Goal: Entertainment & Leisure: Consume media (video, audio)

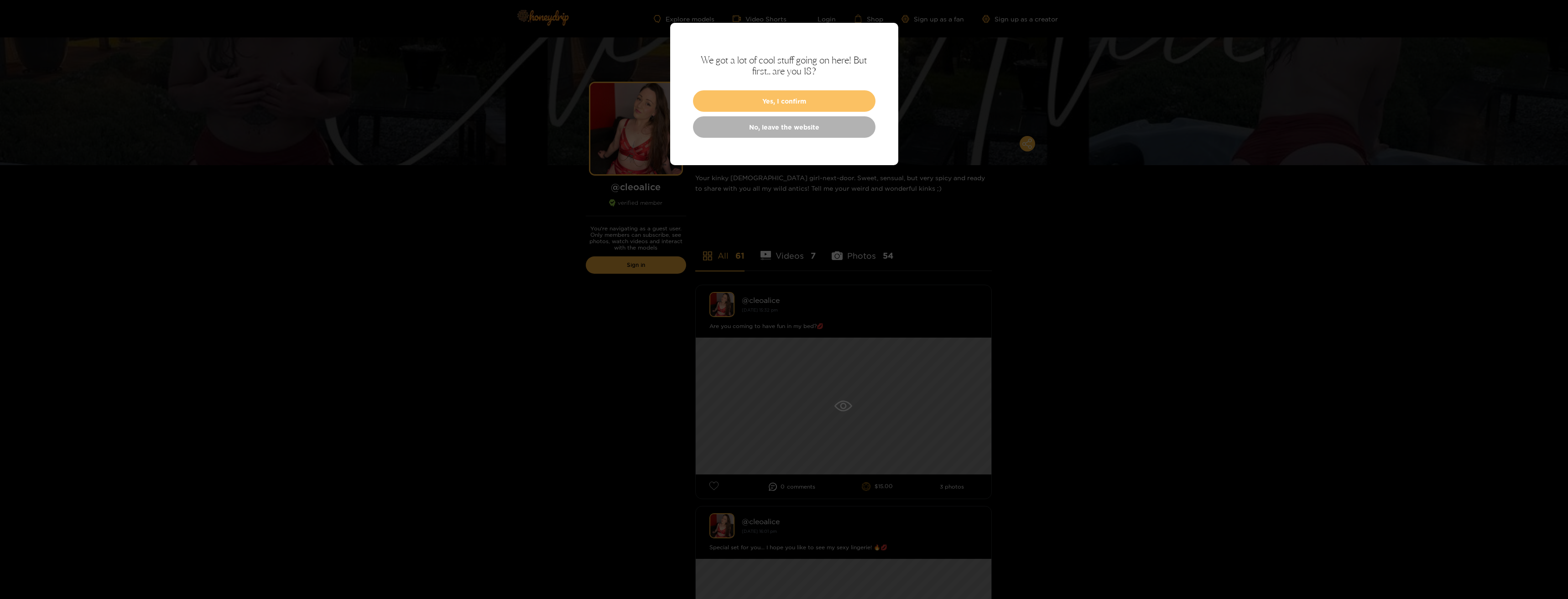
click at [795, 102] on button "Yes, I confirm" at bounding box center [784, 101] width 183 height 21
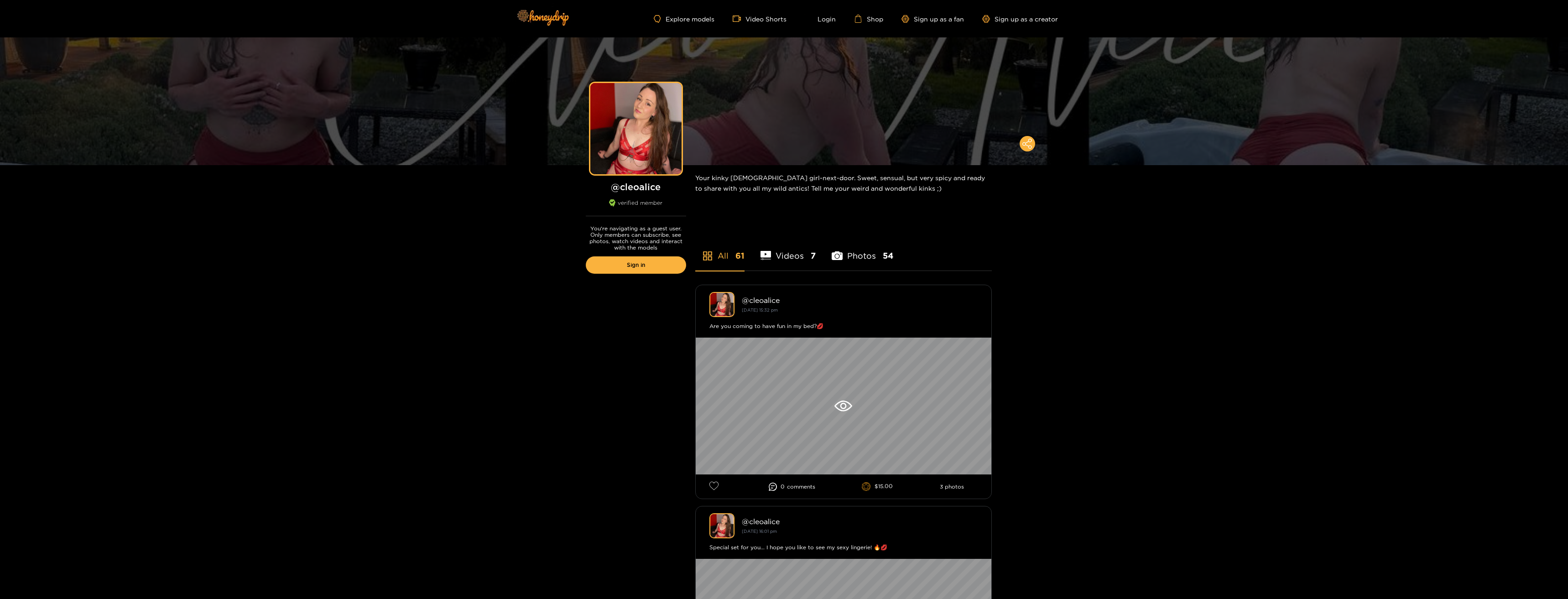
click at [784, 256] on li "Videos 7" at bounding box center [788, 250] width 56 height 41
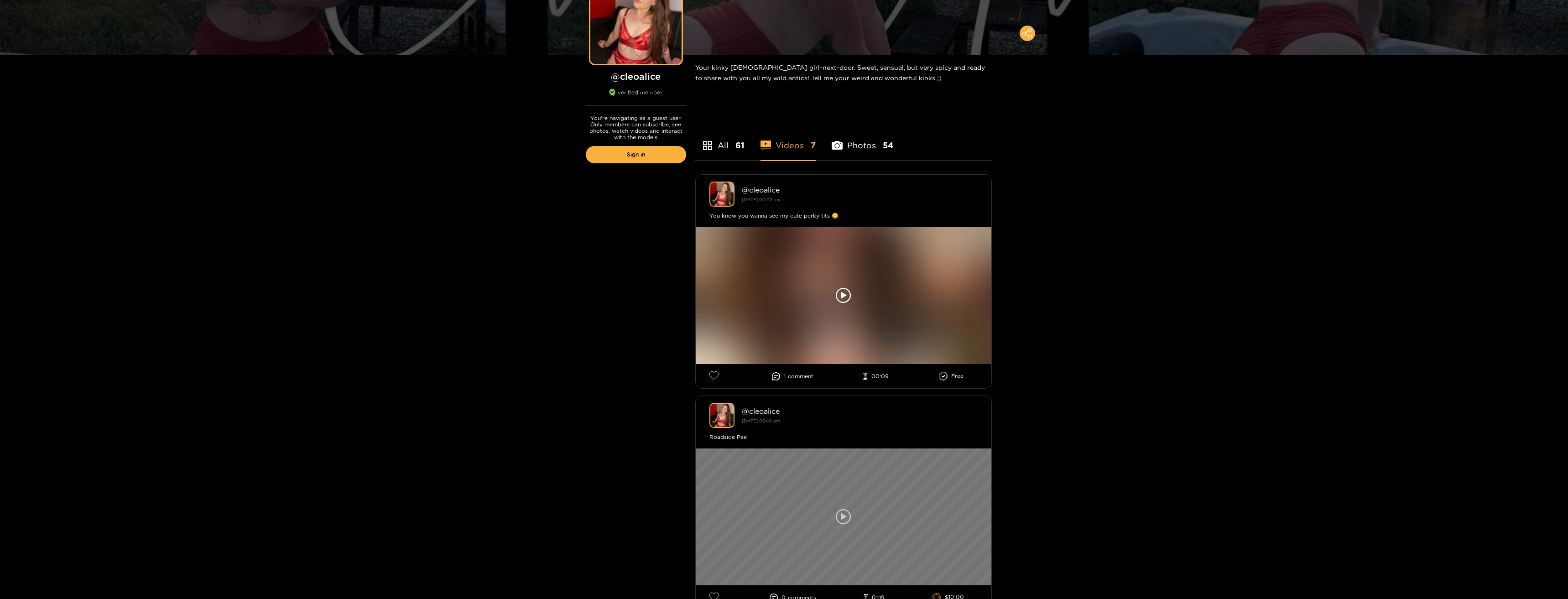
scroll to position [228, 0]
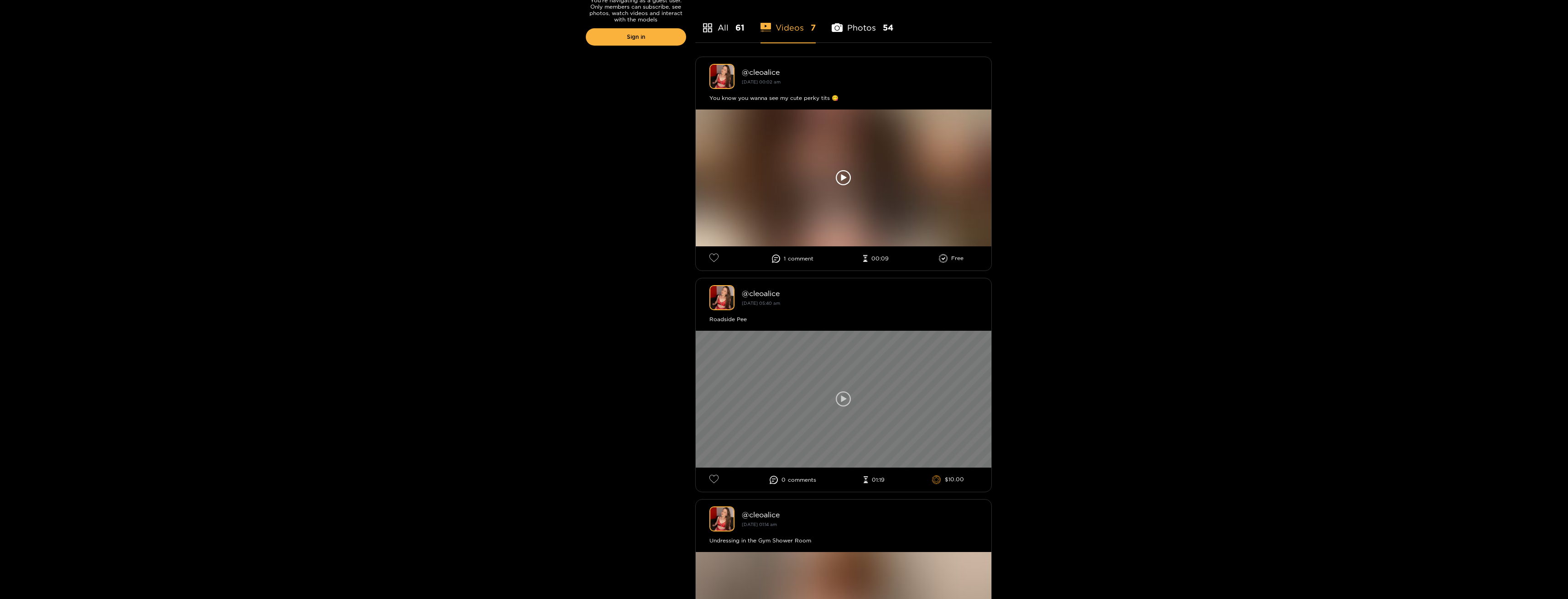
click at [832, 409] on div at bounding box center [844, 399] width 296 height 137
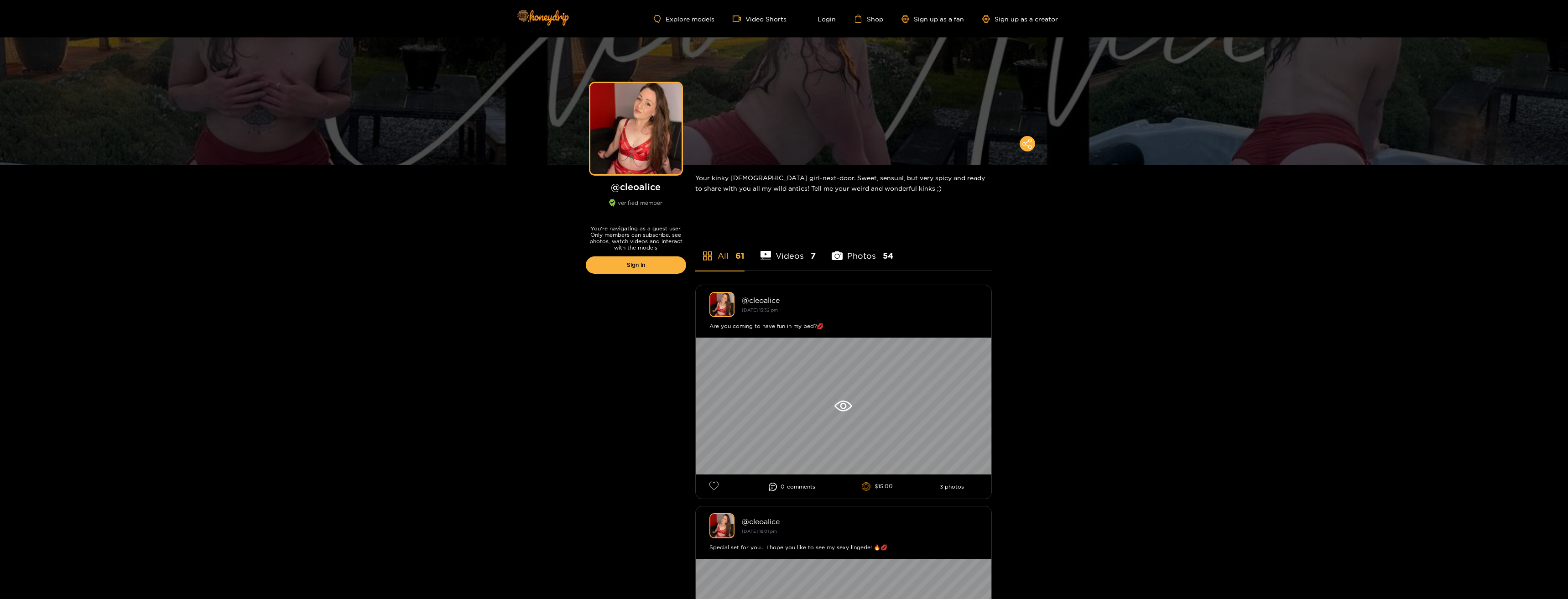
click at [860, 259] on li "Photos 54" at bounding box center [863, 250] width 61 height 41
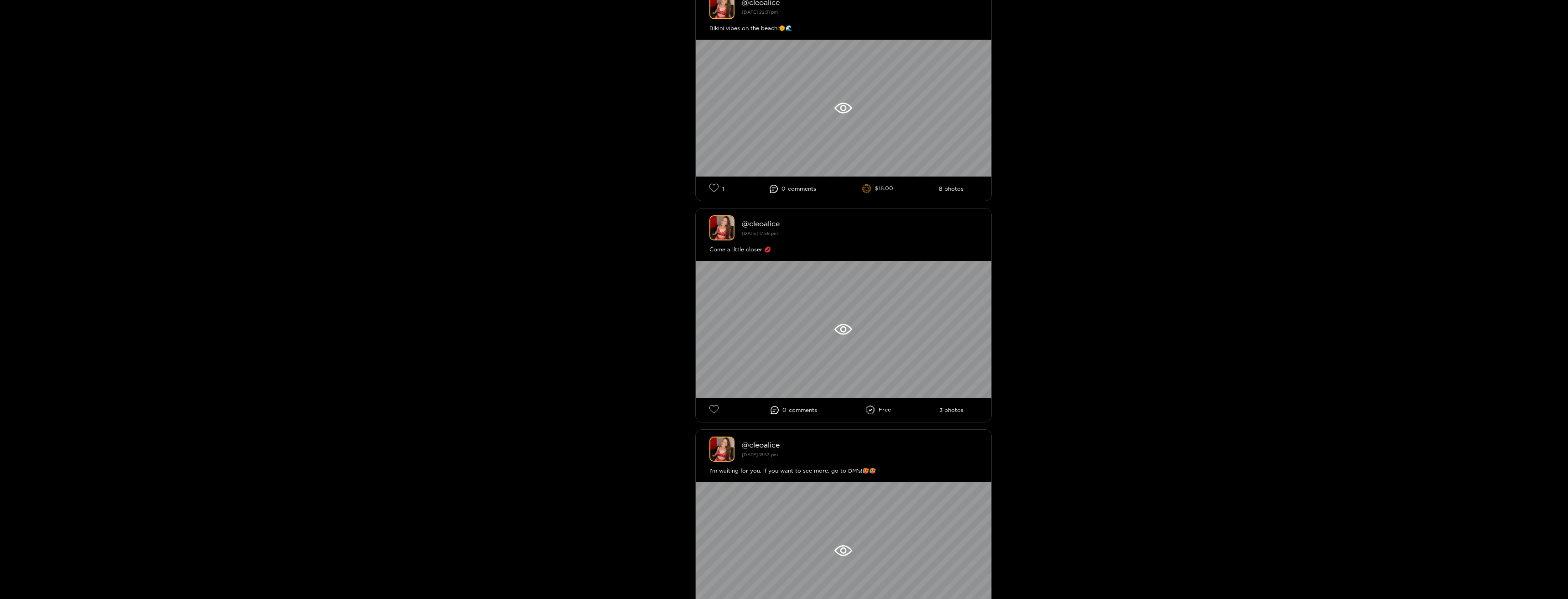
scroll to position [5166, 0]
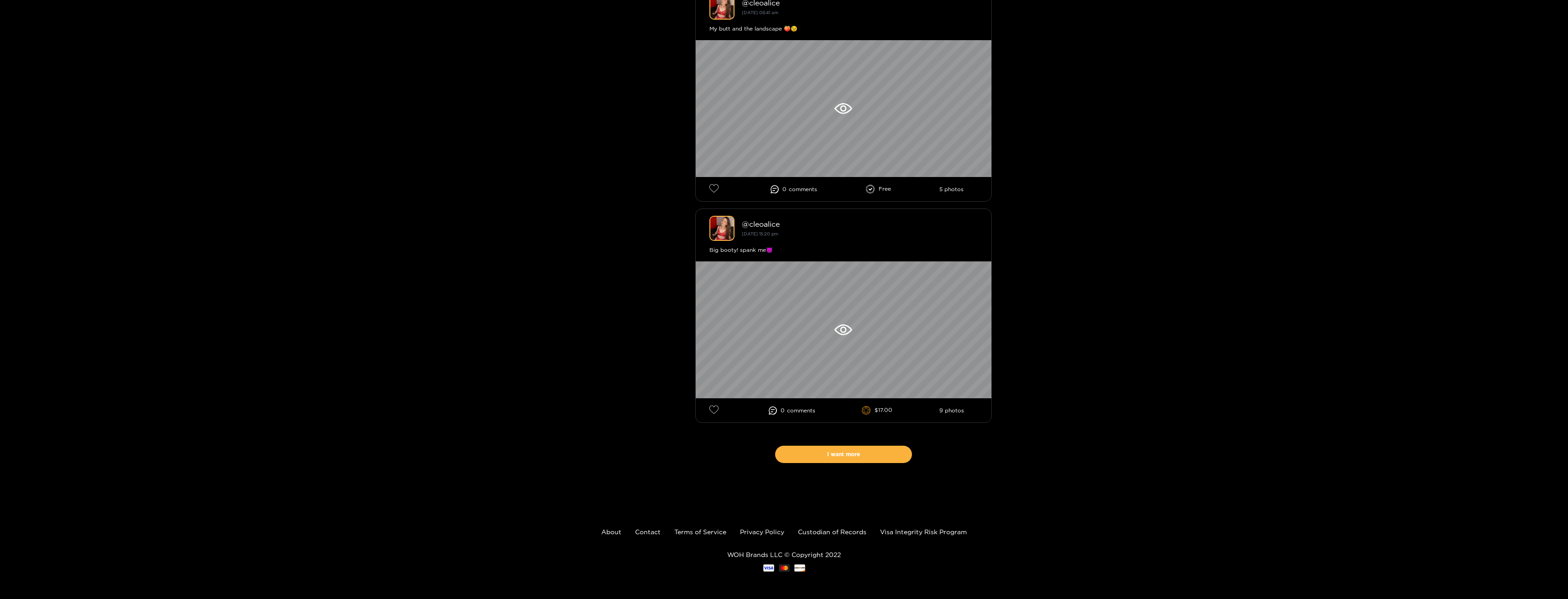
drag, startPoint x: 1063, startPoint y: 224, endPoint x: 1094, endPoint y: 385, distance: 164.0
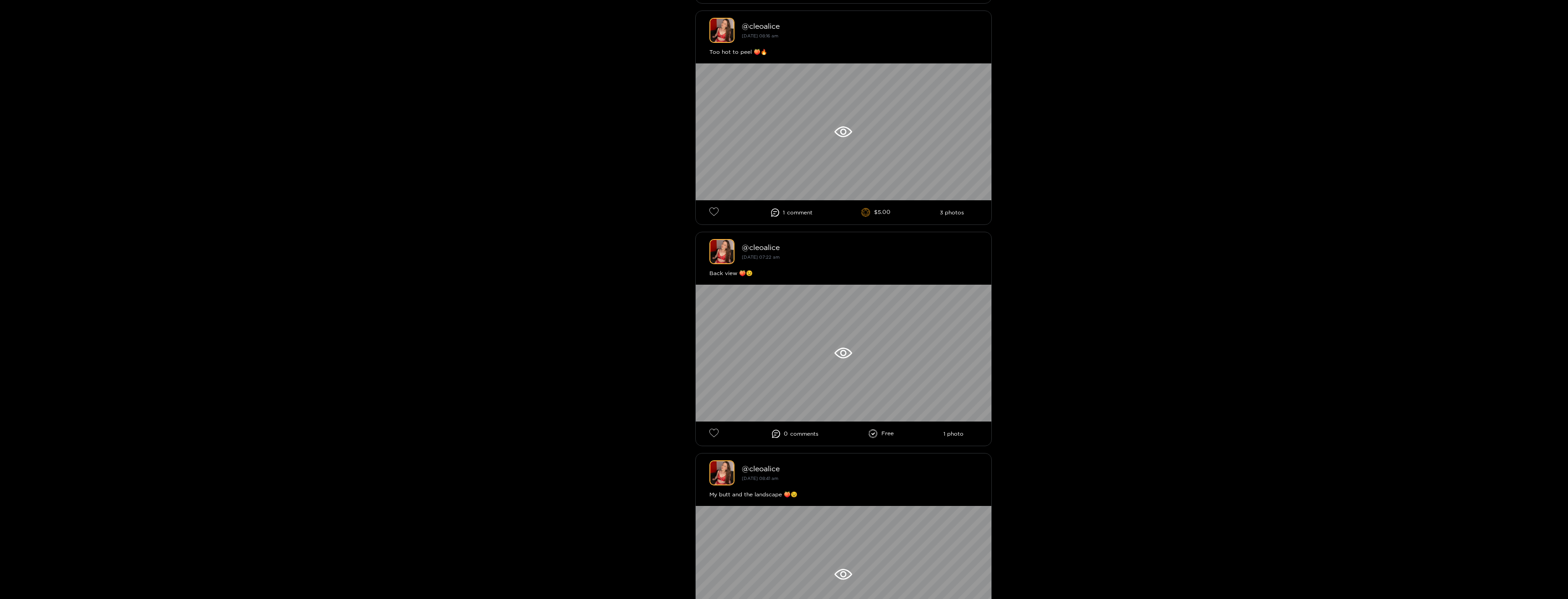
scroll to position [0, 0]
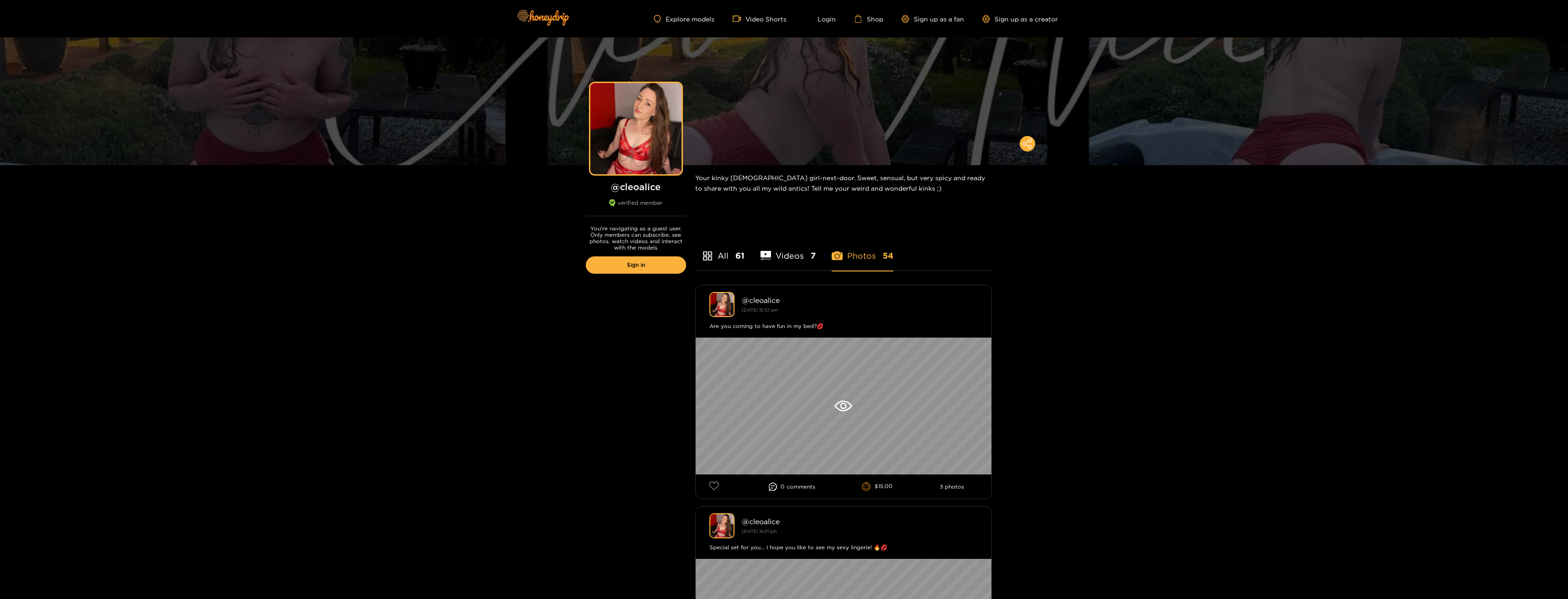
drag, startPoint x: 1113, startPoint y: 394, endPoint x: 1037, endPoint y: 70, distance: 332.8
